Goal: Obtain resource: Obtain resource

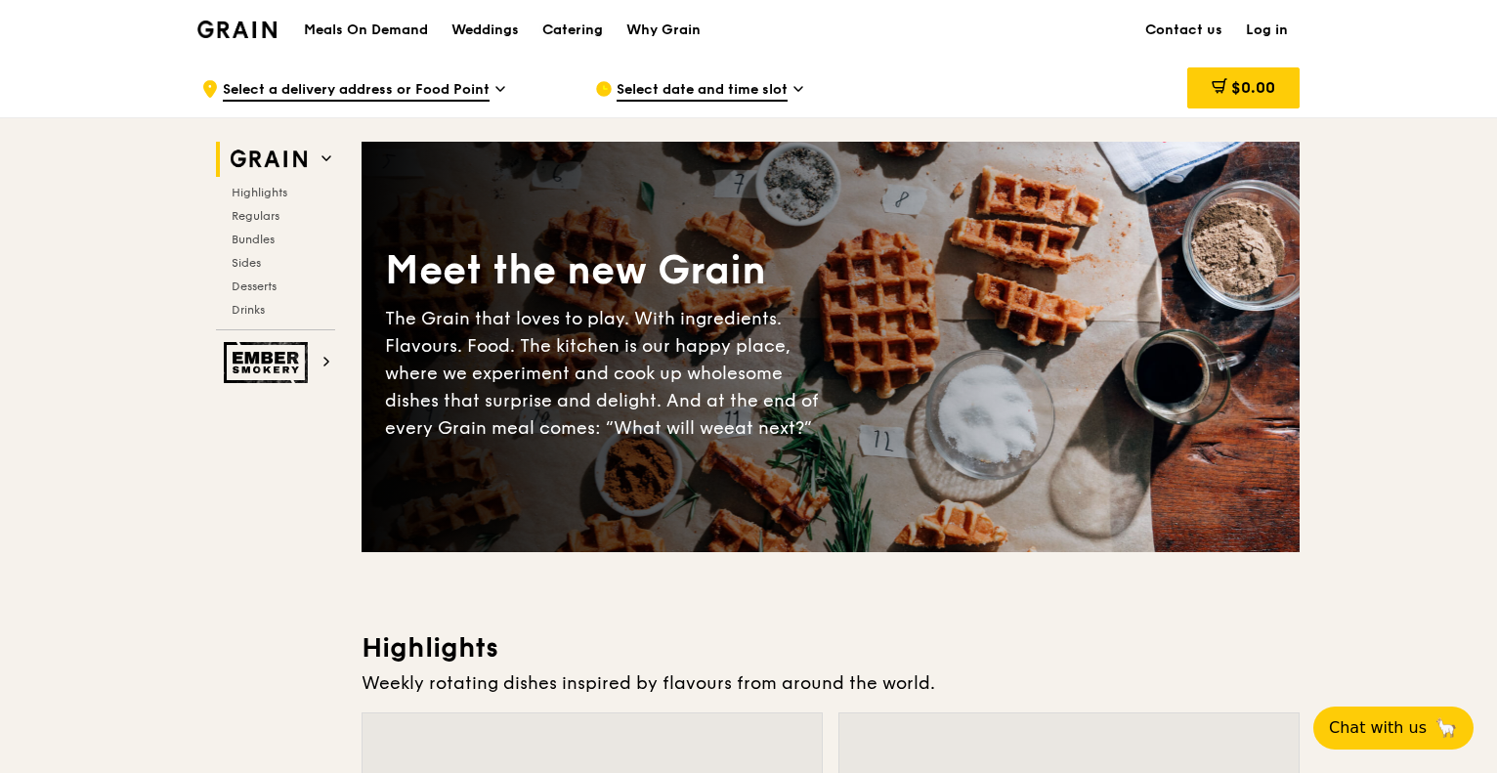
click at [591, 22] on div "Catering" at bounding box center [572, 30] width 61 height 59
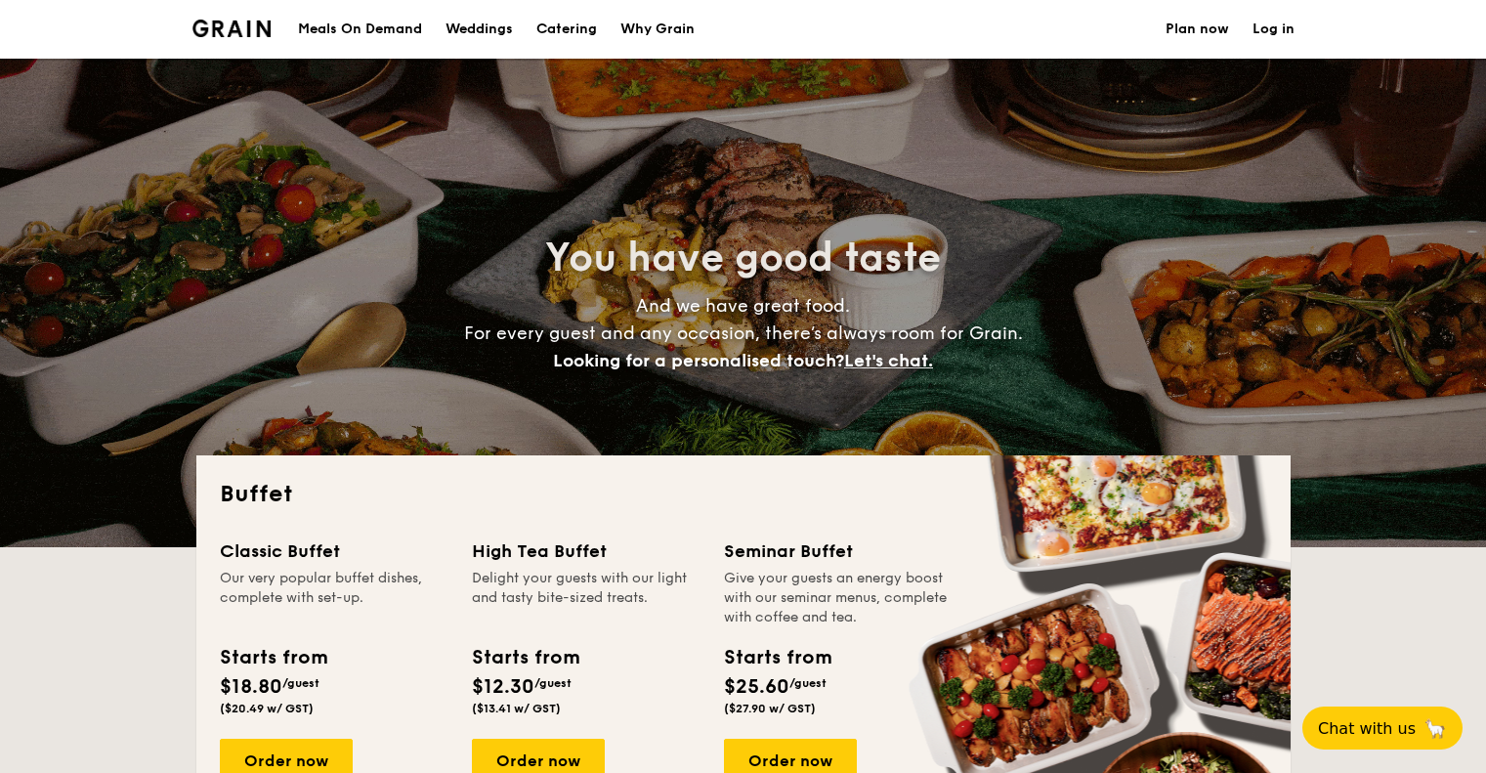
select select
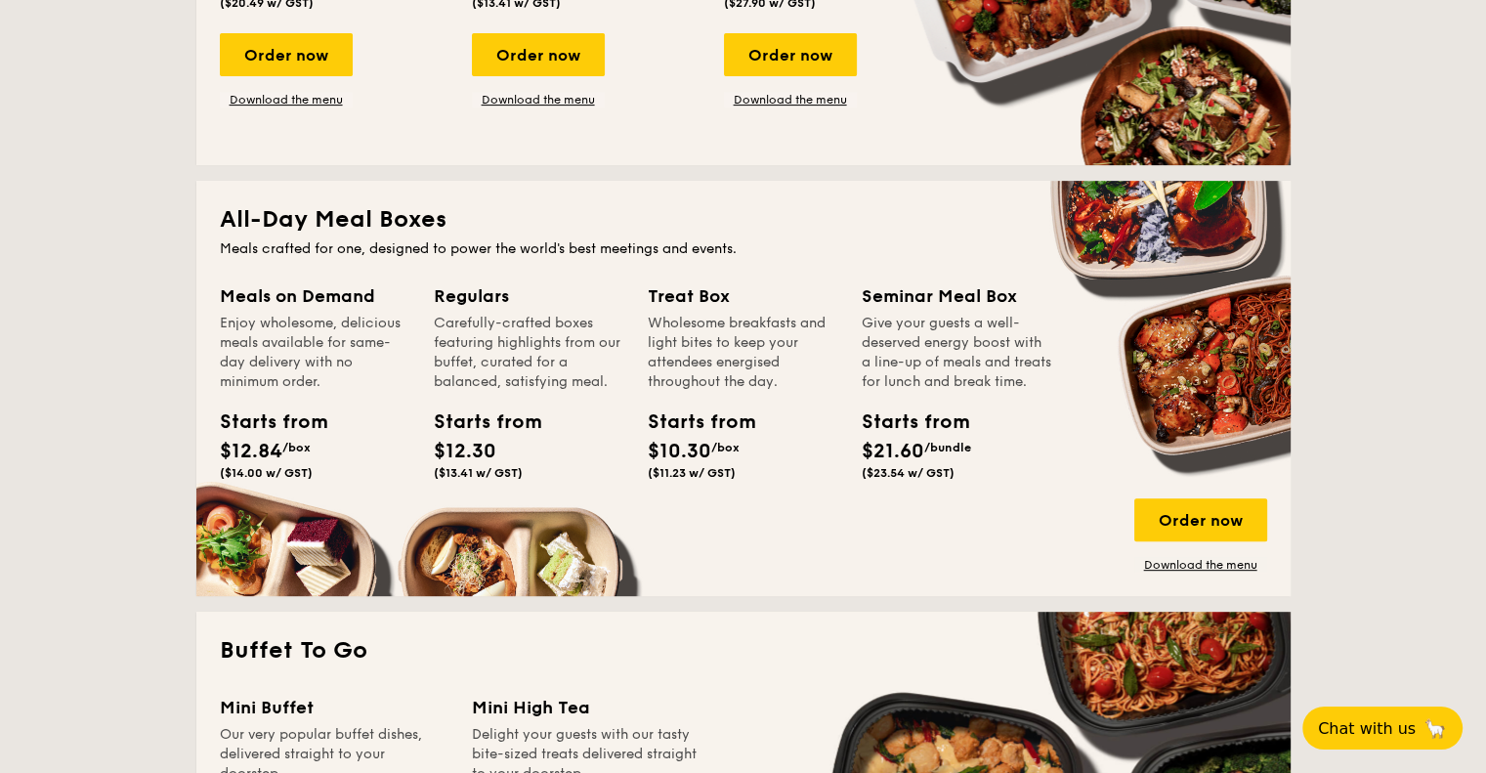
scroll to position [586, 0]
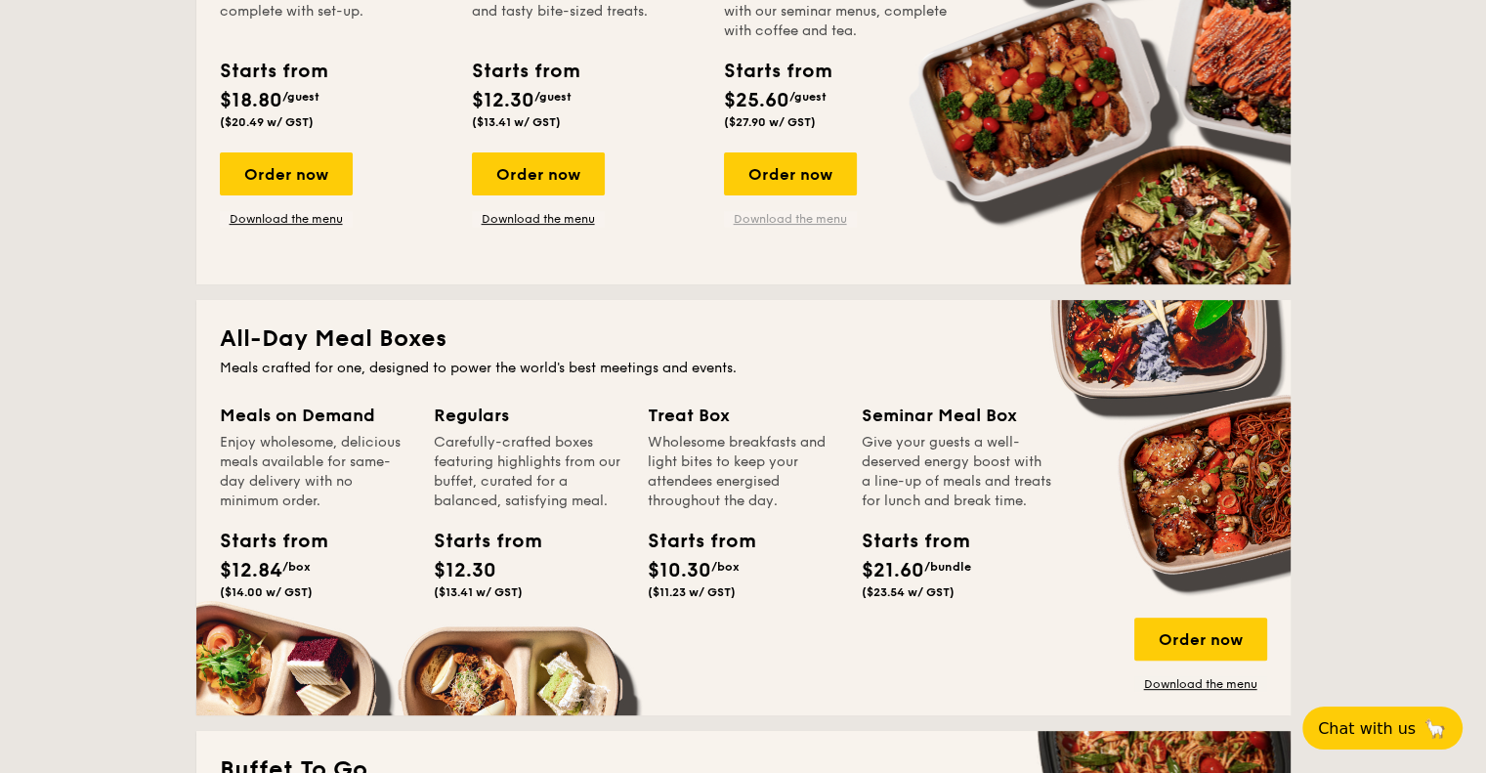
click at [789, 218] on link "Download the menu" at bounding box center [790, 219] width 133 height 16
click at [830, 222] on link "Download the menu" at bounding box center [790, 219] width 133 height 16
click at [801, 218] on link "Download the menu" at bounding box center [790, 219] width 133 height 16
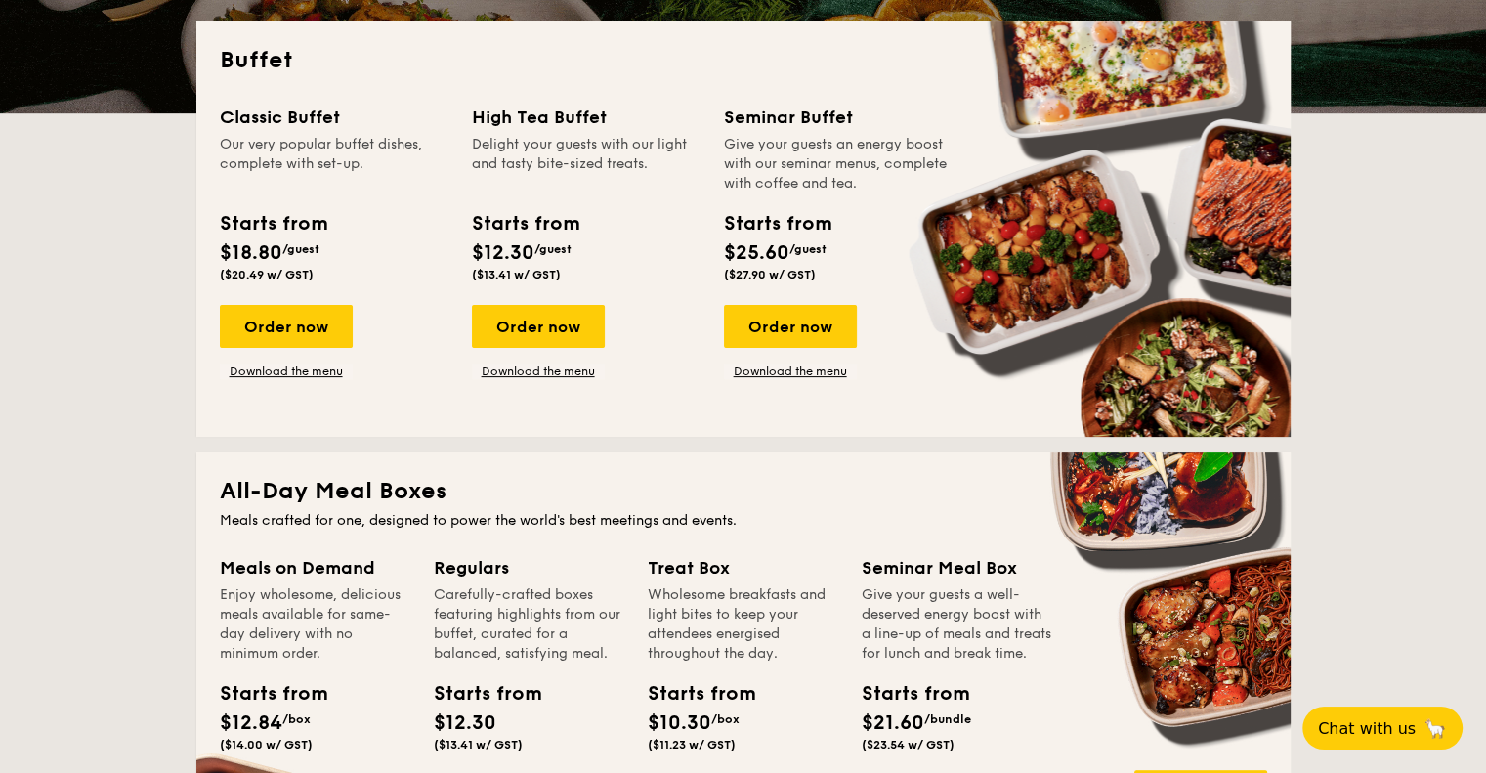
scroll to position [195, 0]
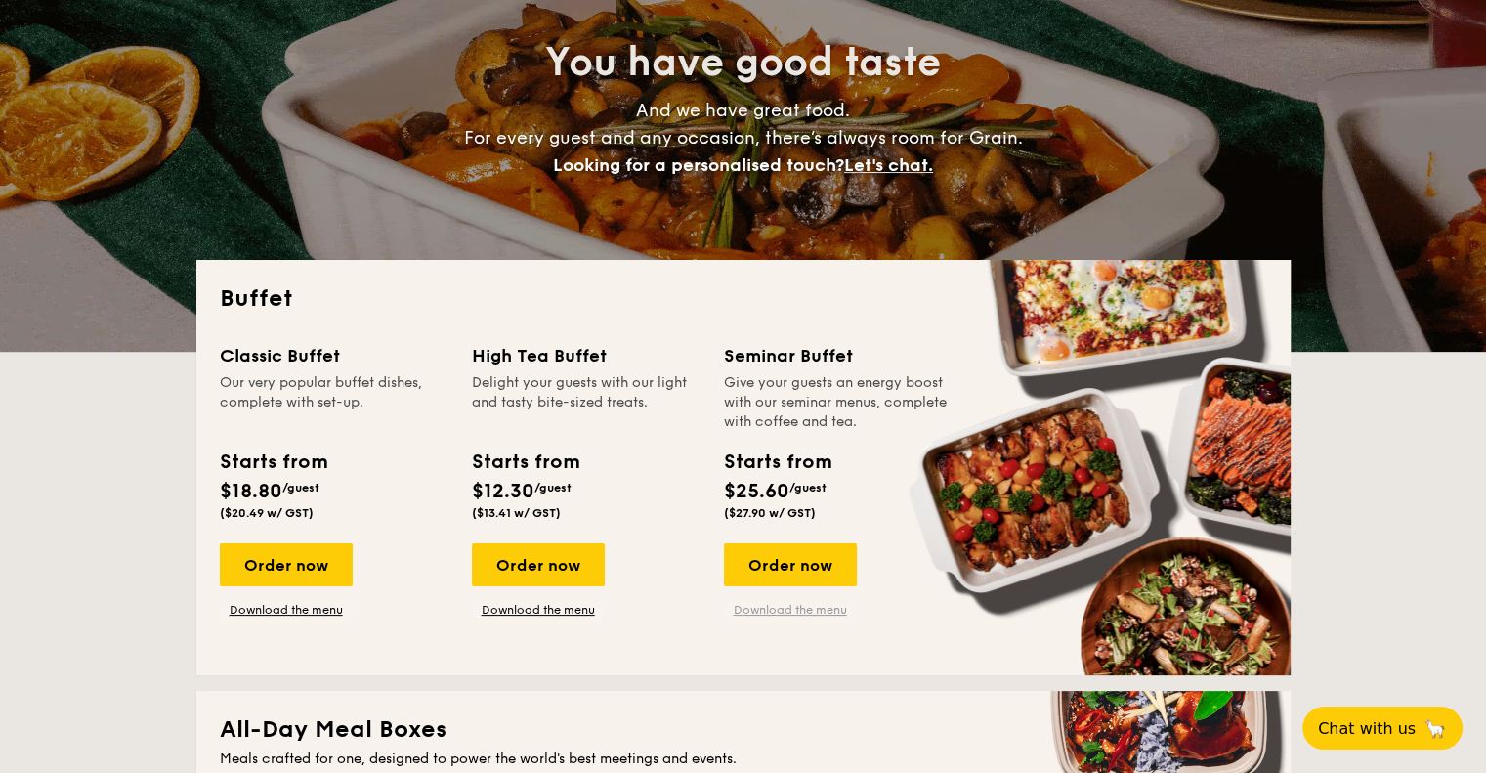
click at [786, 609] on link "Download the menu" at bounding box center [790, 610] width 133 height 16
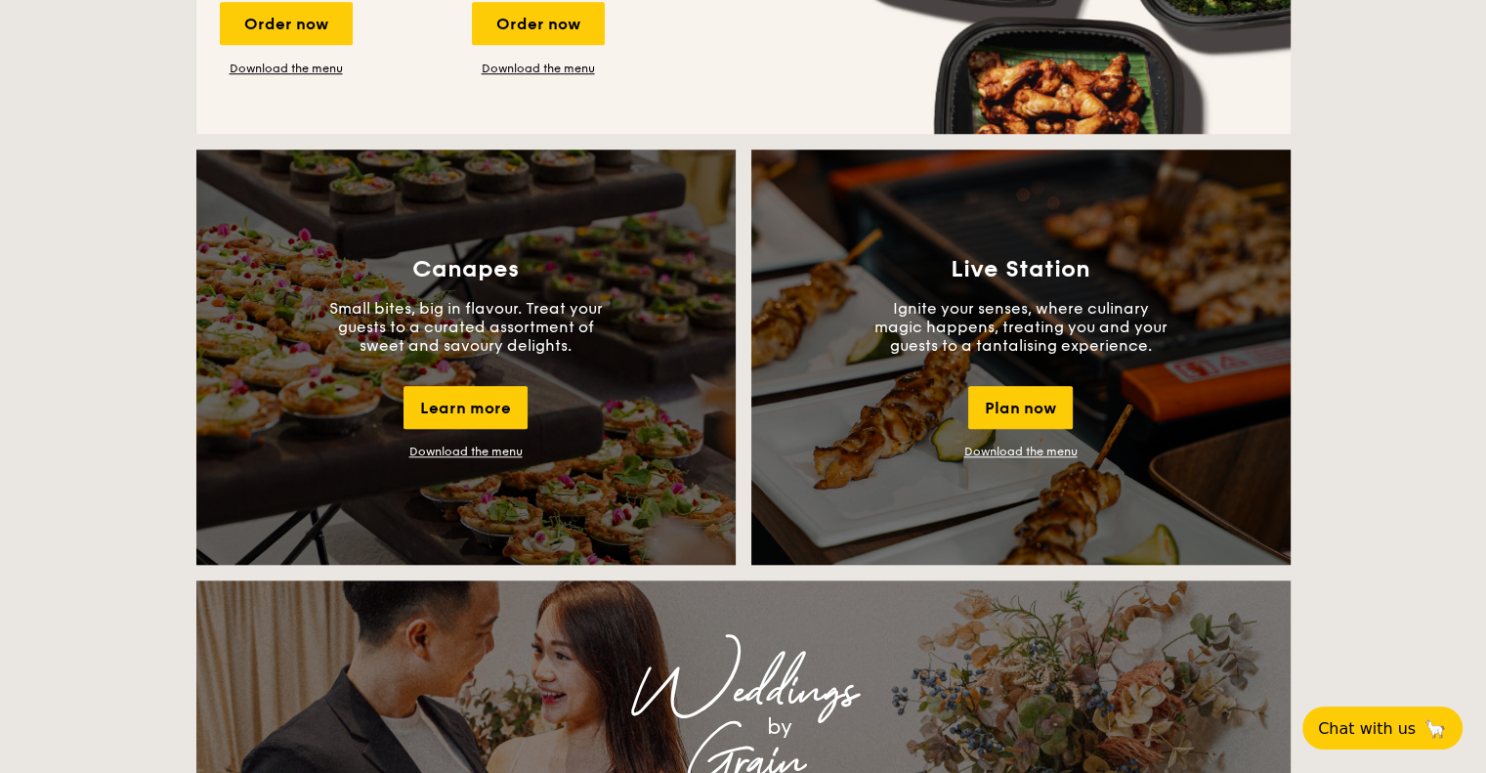
scroll to position [1759, 0]
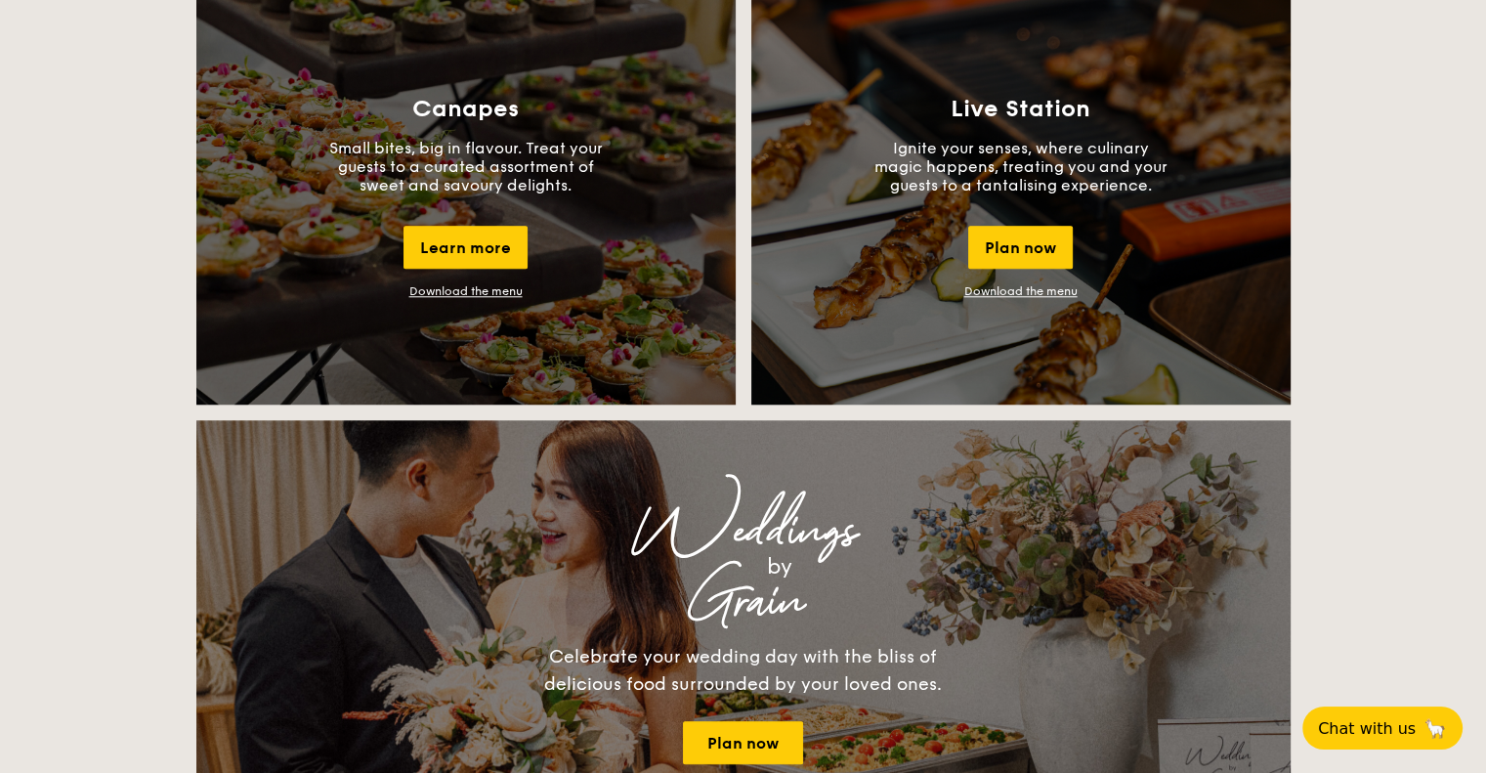
click at [474, 295] on link "Download the menu" at bounding box center [465, 291] width 113 height 14
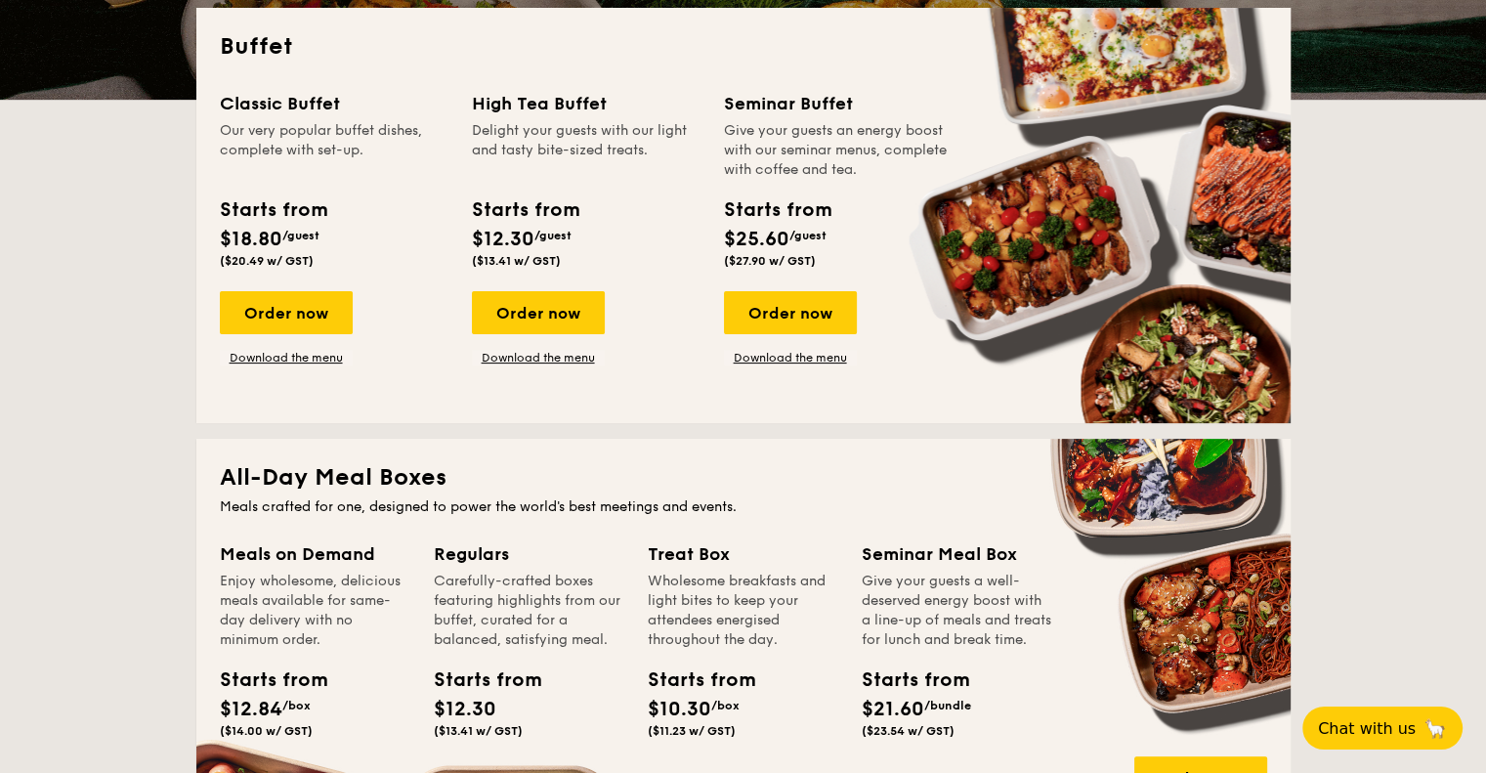
scroll to position [293, 0]
